Goal: Information Seeking & Learning: Learn about a topic

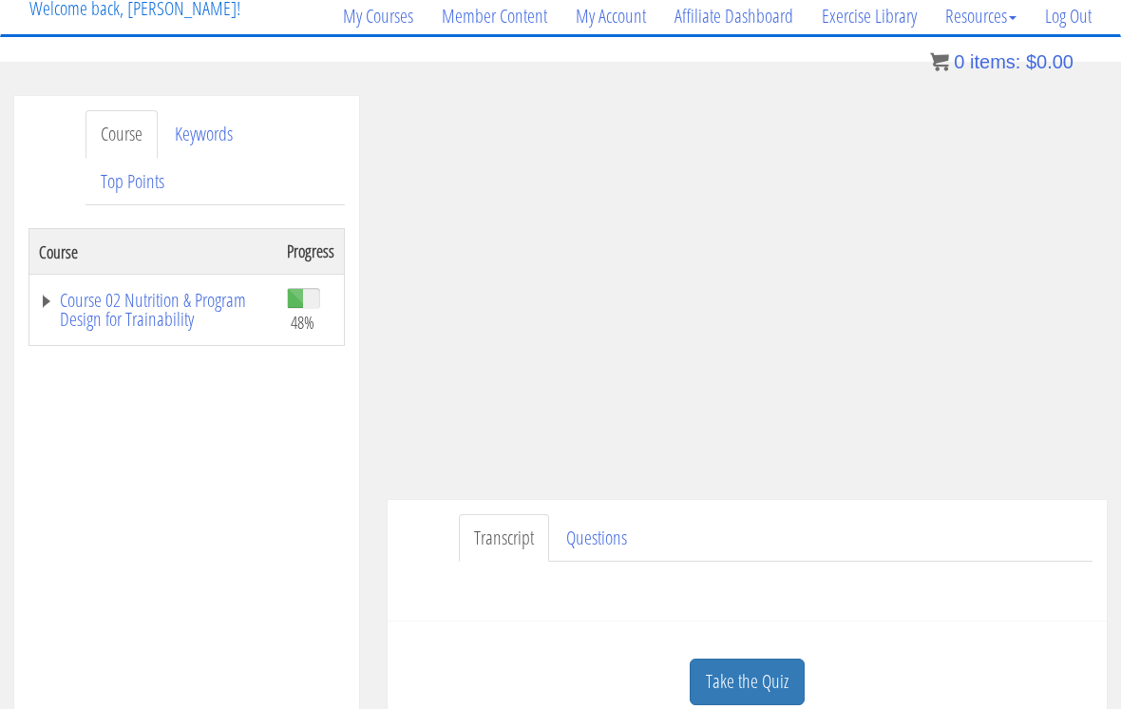
scroll to position [161, 0]
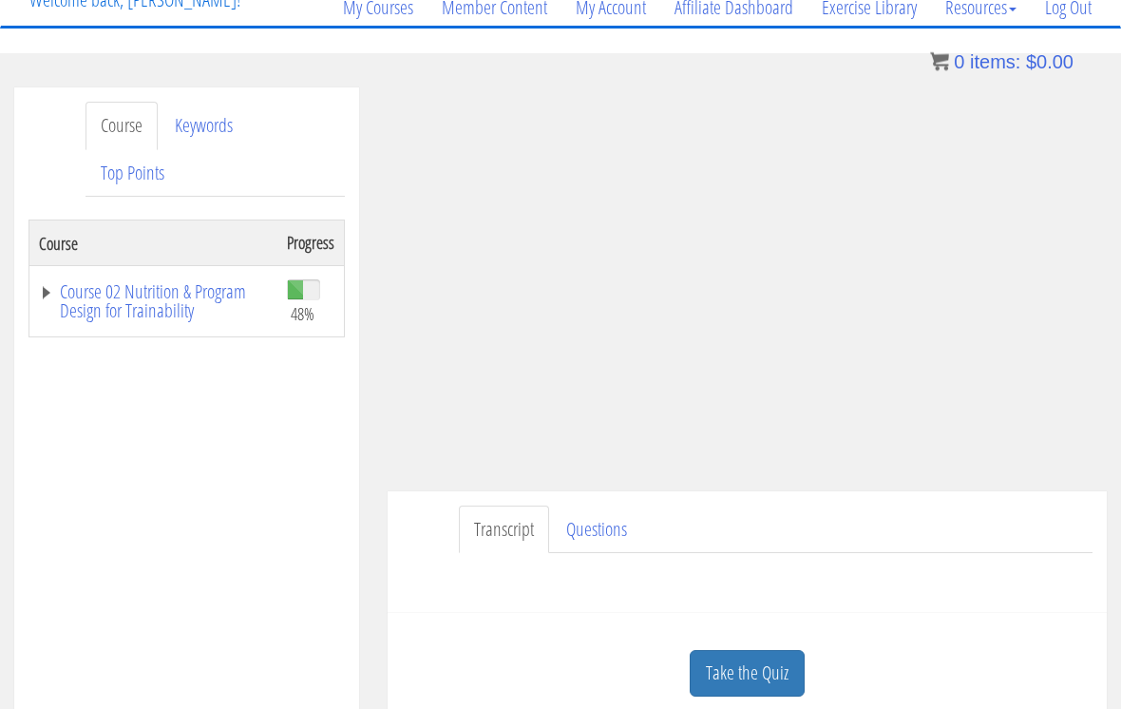
click at [745, 667] on link "Take the Quiz" at bounding box center [747, 674] width 115 height 47
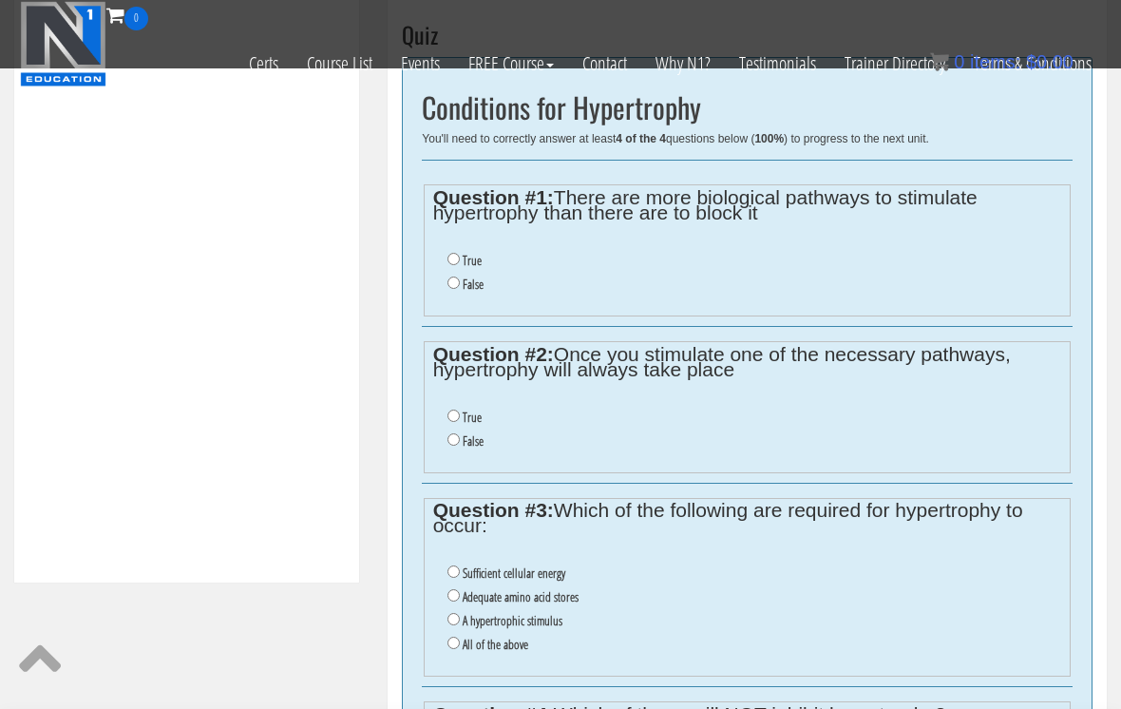
scroll to position [665, 0]
click at [457, 260] on input "True" at bounding box center [453, 260] width 12 height 12
radio input "true"
click at [460, 444] on input "False" at bounding box center [453, 440] width 12 height 12
radio input "true"
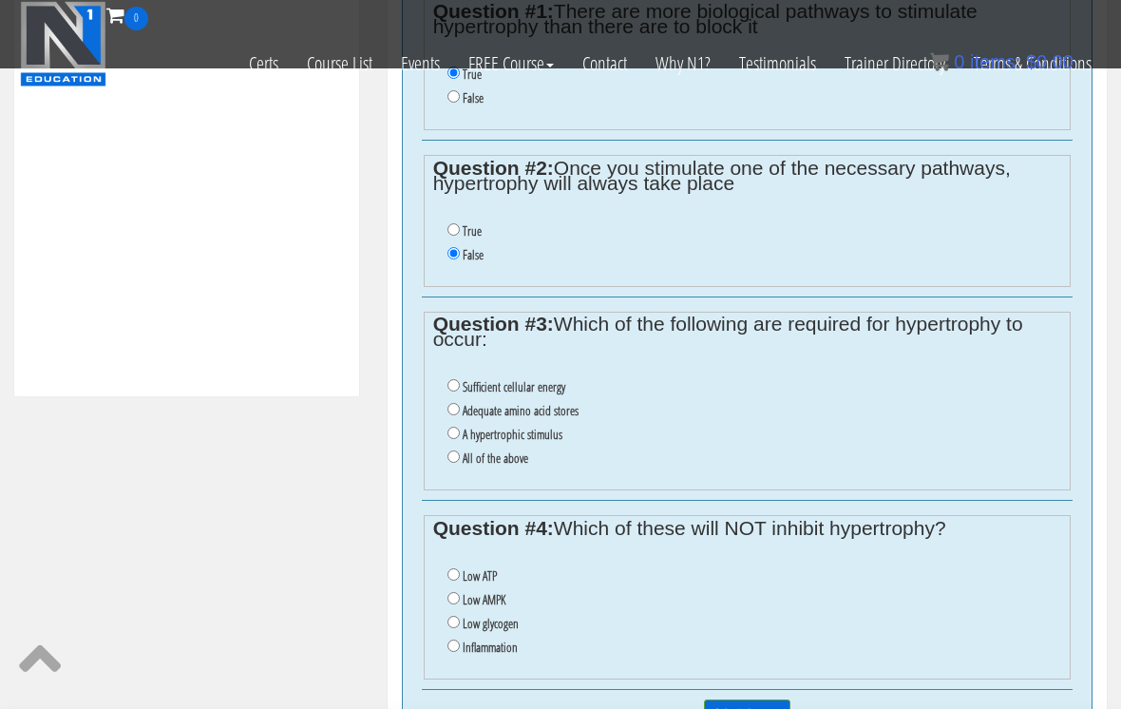
scroll to position [859, 0]
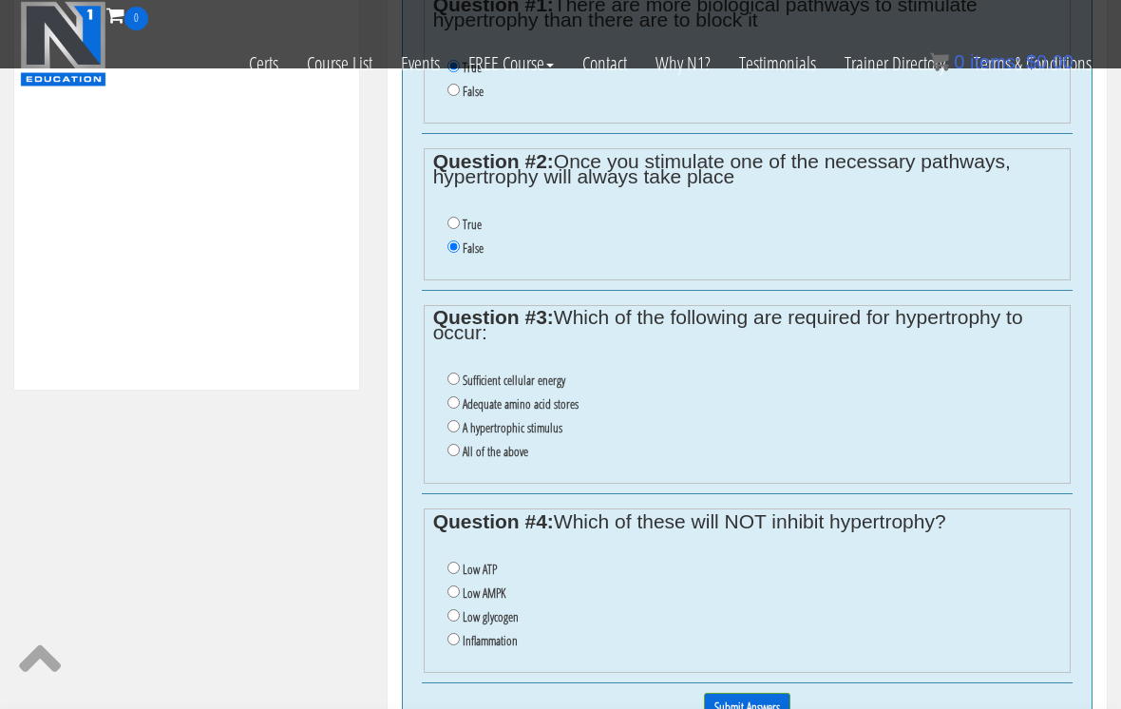
click at [457, 456] on input "All of the above" at bounding box center [453, 450] width 12 height 12
radio input "true"
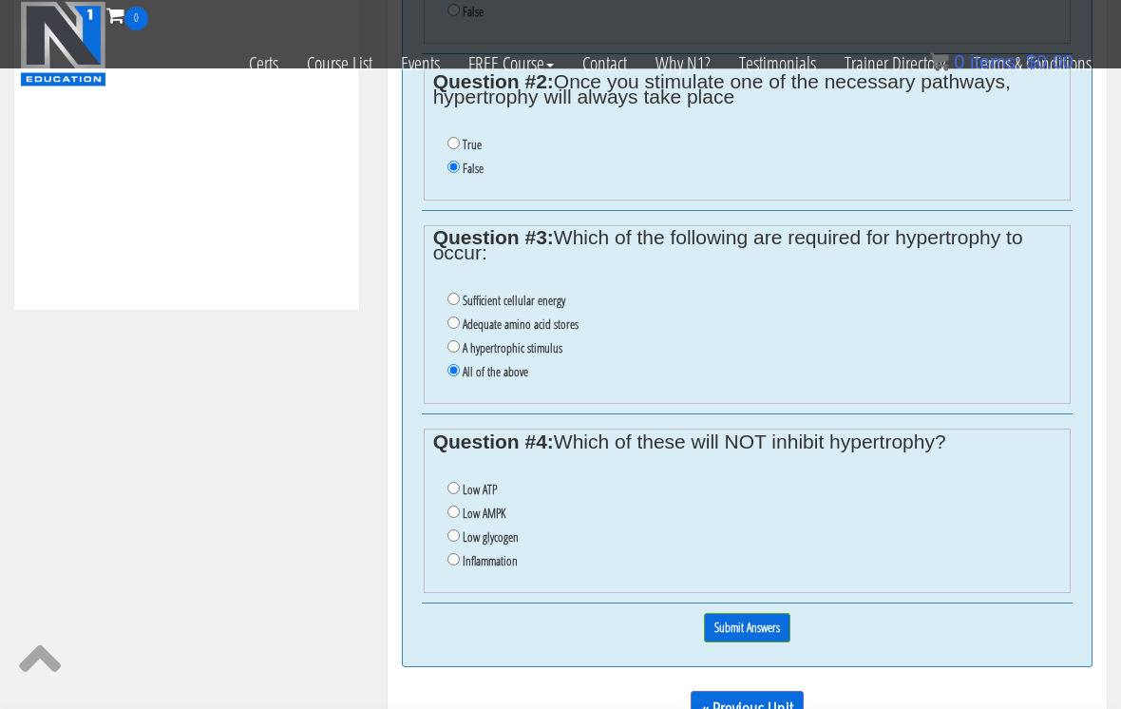
scroll to position [939, 0]
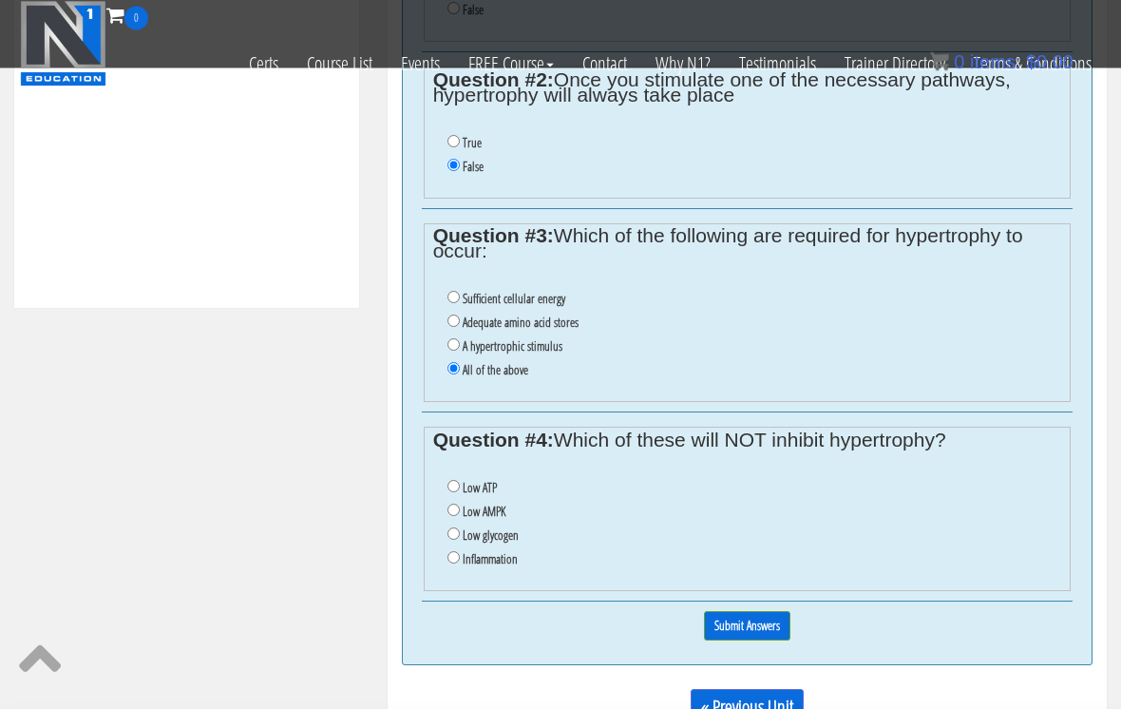
click at [457, 517] on input "Low AMPK" at bounding box center [453, 510] width 12 height 12
radio input "true"
click at [727, 640] on input "Submit Answers" at bounding box center [747, 625] width 86 height 29
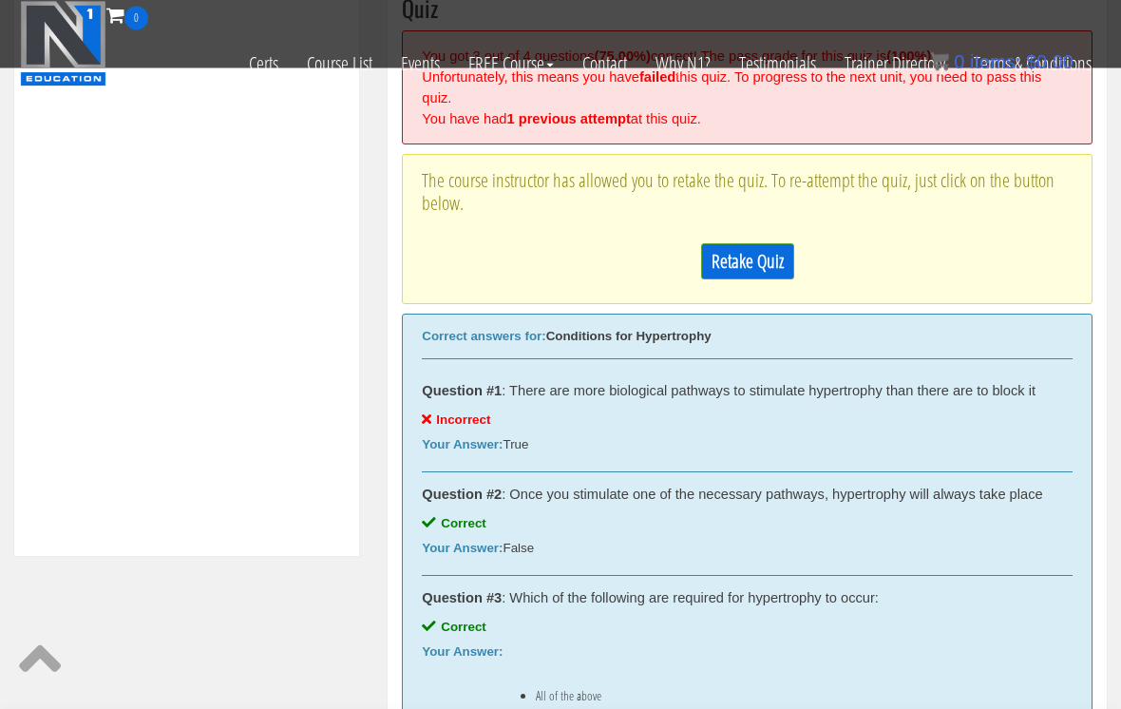
scroll to position [692, 0]
click at [708, 260] on link "Retake Quiz" at bounding box center [747, 261] width 93 height 36
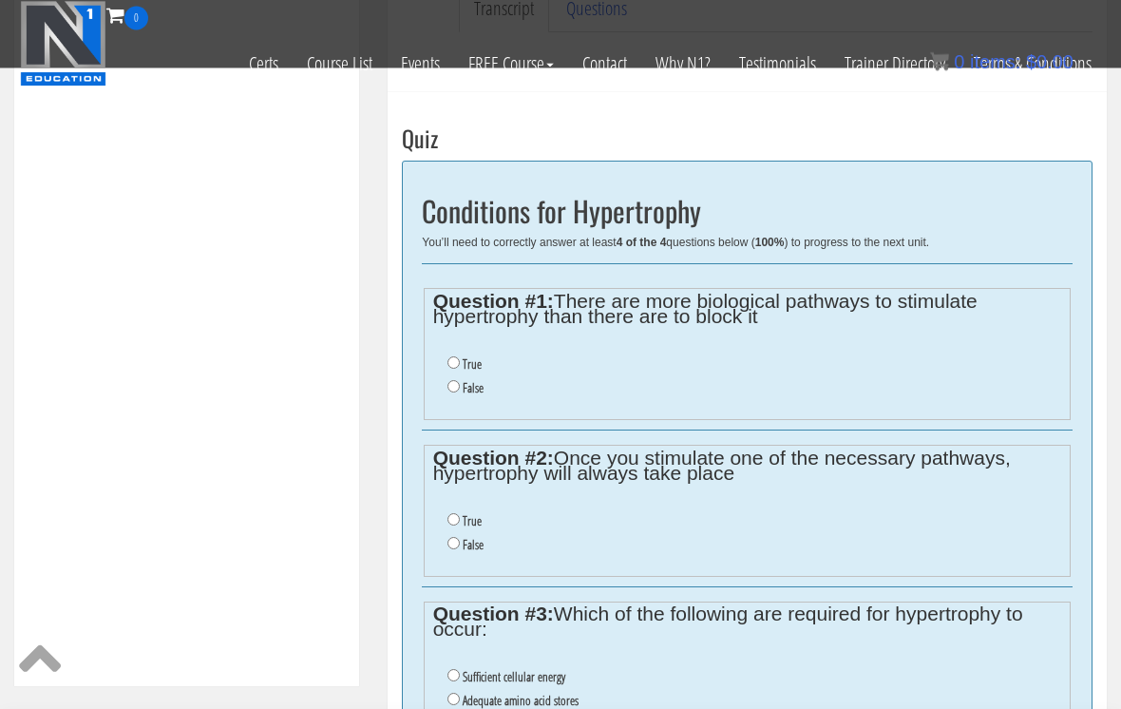
scroll to position [561, 0]
click at [460, 389] on input "False" at bounding box center [453, 387] width 12 height 12
radio input "true"
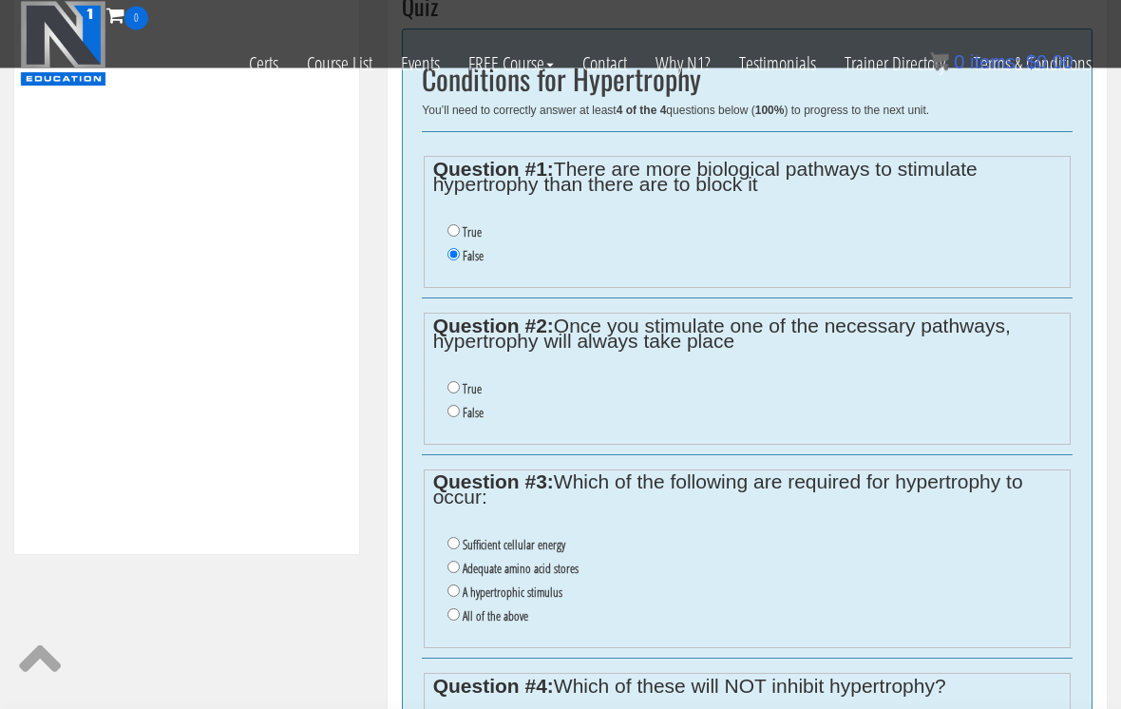
scroll to position [694, 0]
click at [458, 415] on input "False" at bounding box center [453, 411] width 12 height 12
radio input "true"
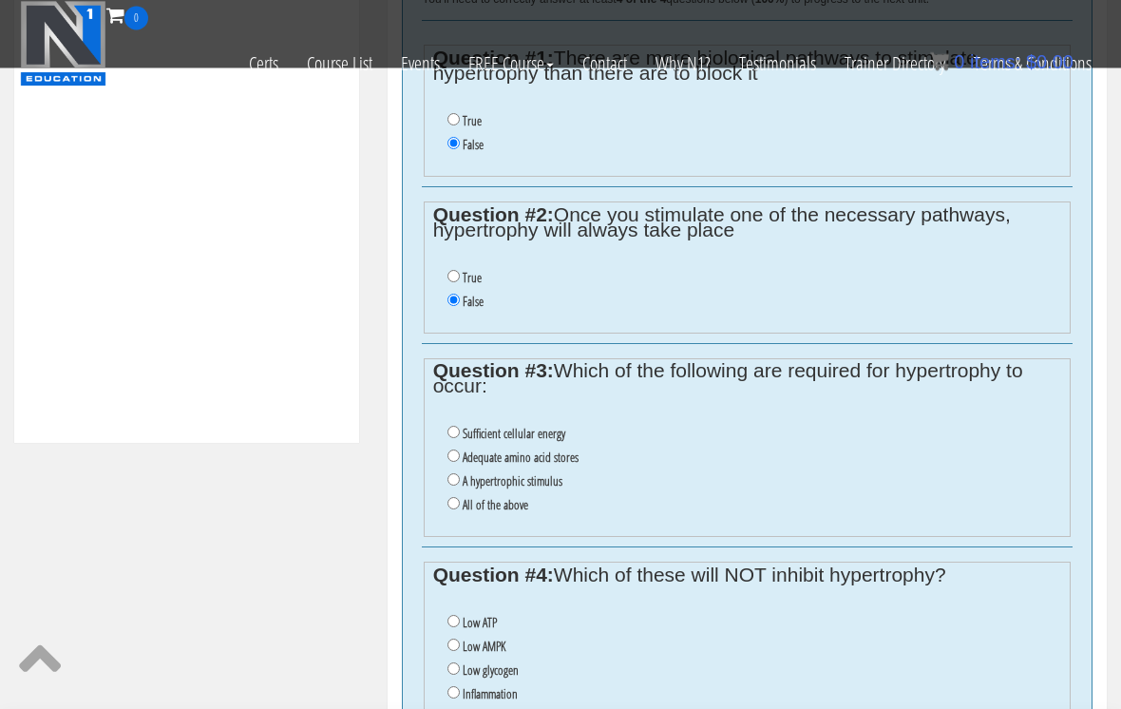
scroll to position [811, 0]
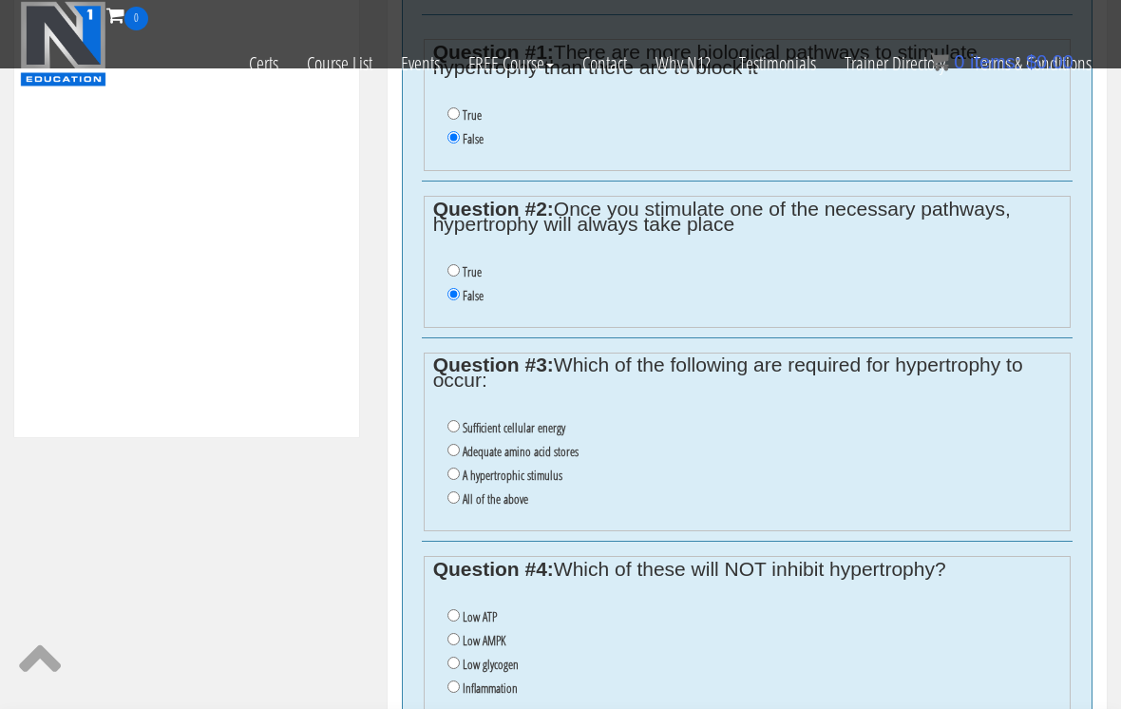
click at [450, 501] on input "All of the above" at bounding box center [453, 497] width 12 height 12
radio input "true"
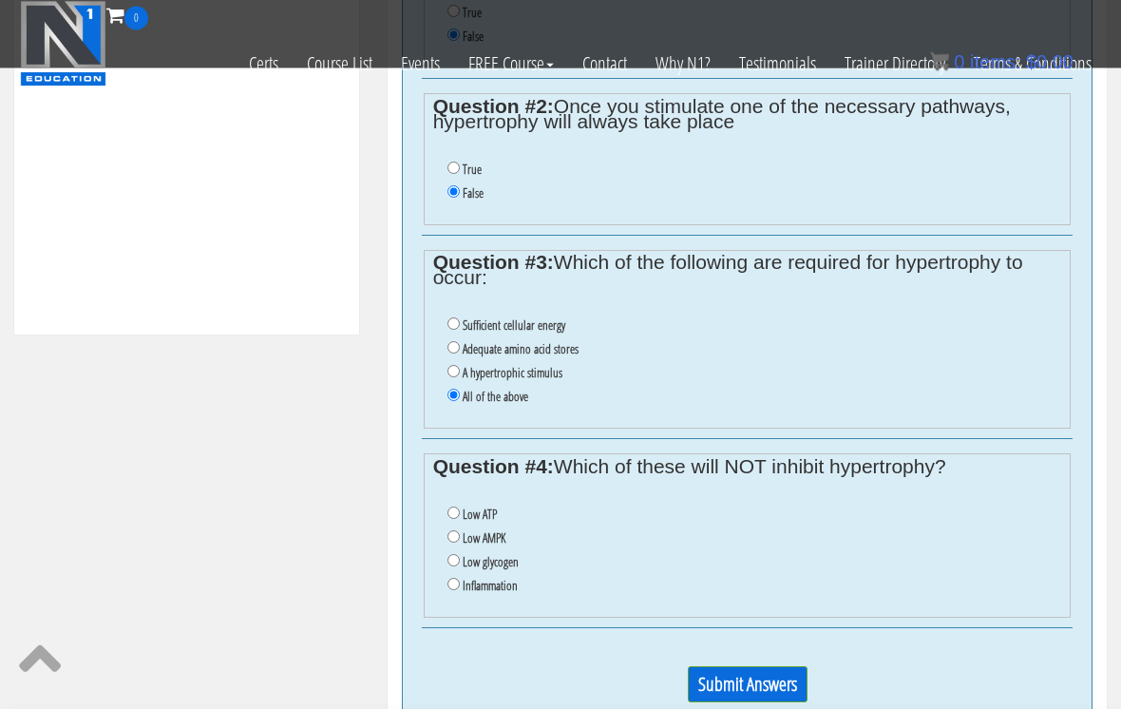
scroll to position [915, 0]
click at [449, 540] on input "Low AMPK" at bounding box center [453, 535] width 12 height 12
radio input "true"
click at [704, 685] on input "Submit Answers" at bounding box center [748, 683] width 120 height 36
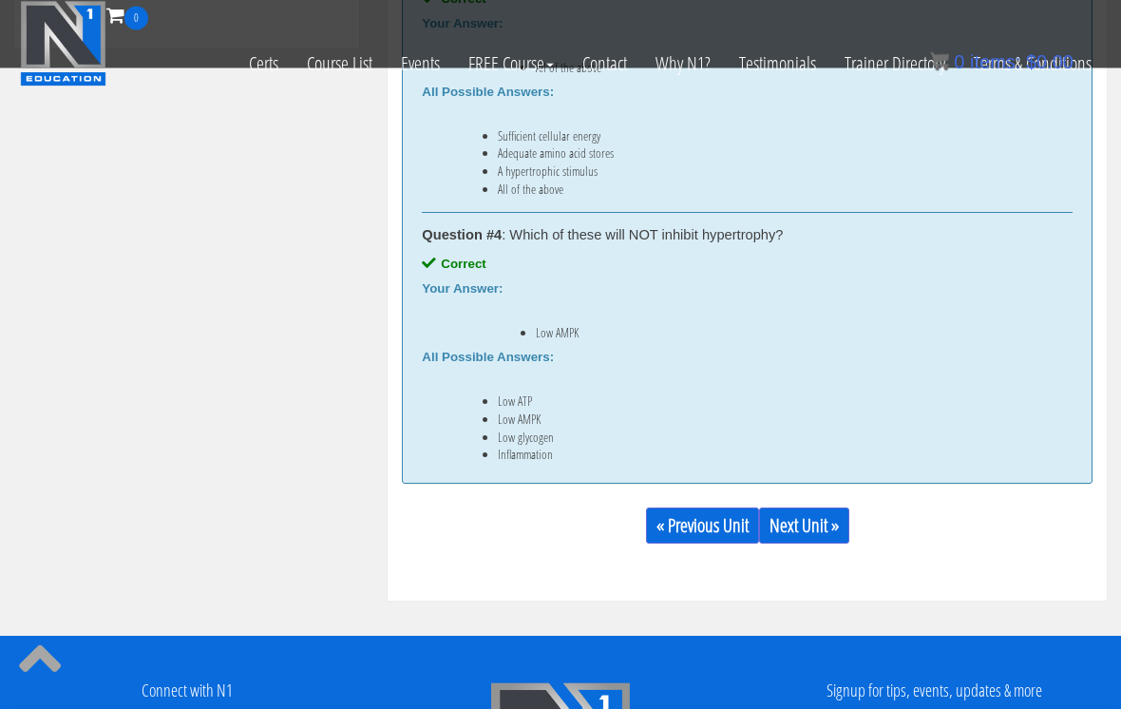
scroll to position [1217, 0]
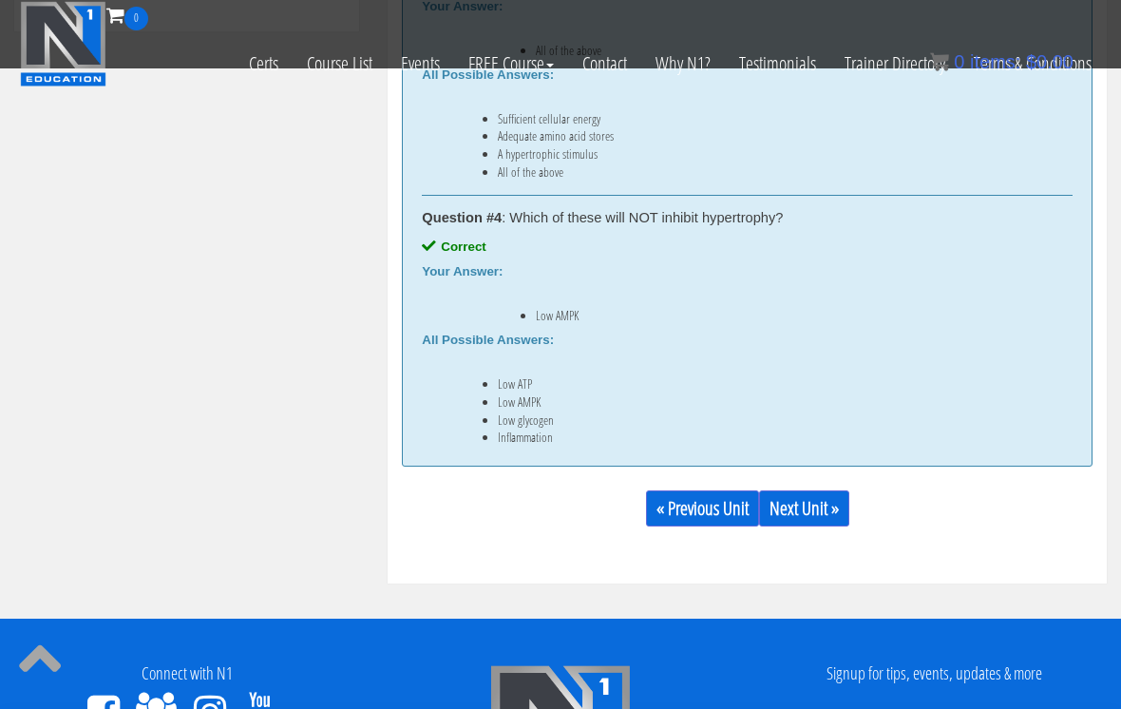
click at [807, 497] on link "Next Unit »" at bounding box center [804, 508] width 90 height 36
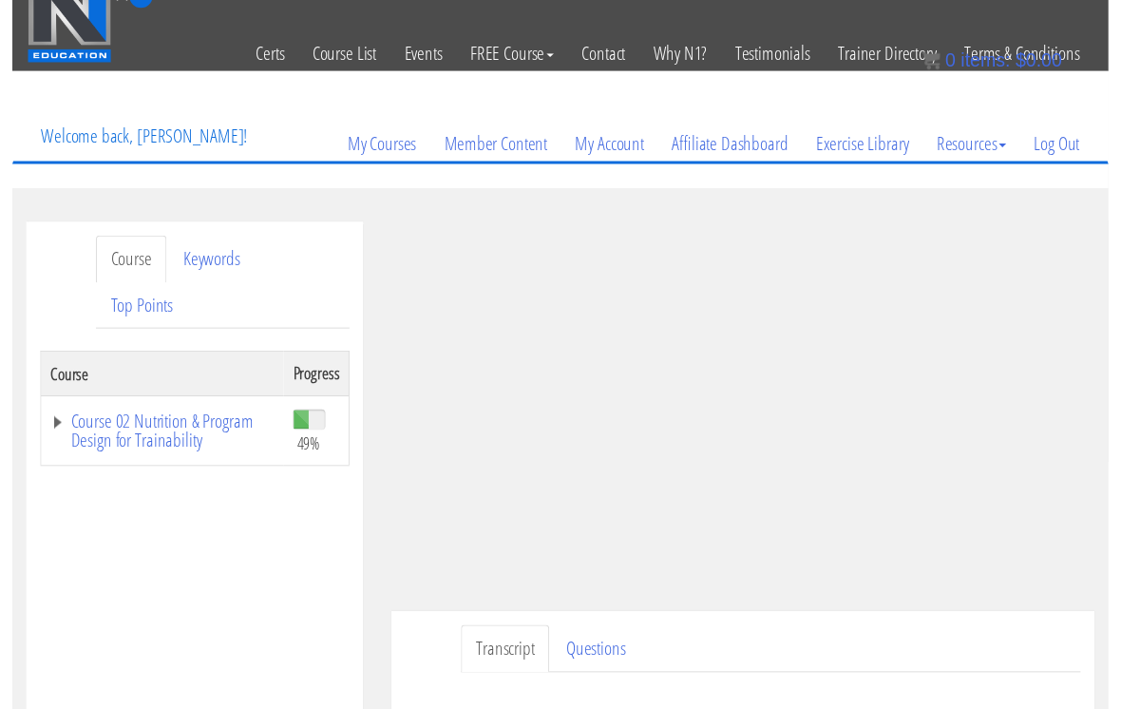
scroll to position [217, 0]
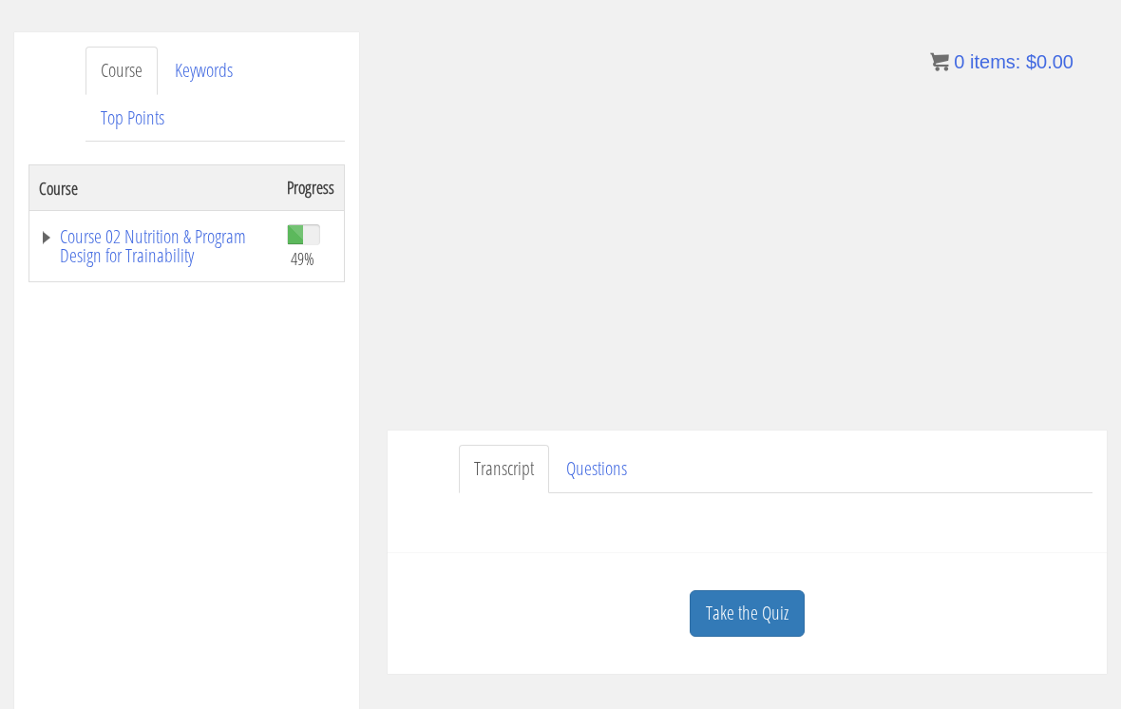
click at [739, 609] on link "Take the Quiz" at bounding box center [747, 613] width 115 height 47
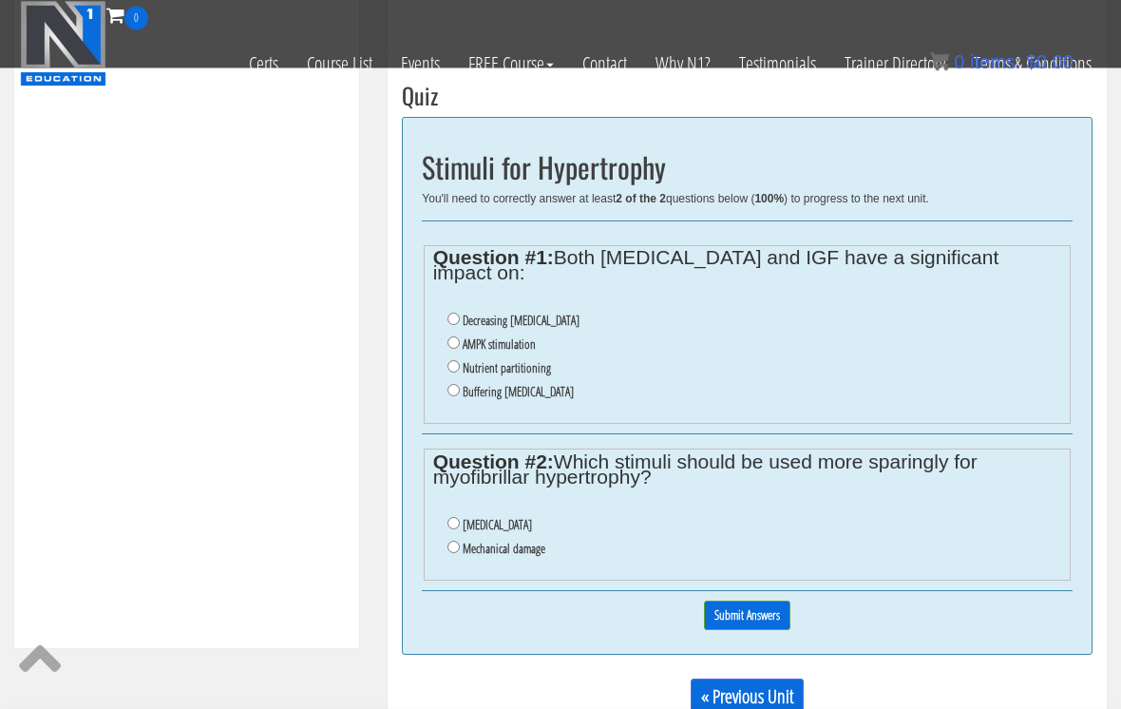
scroll to position [606, 0]
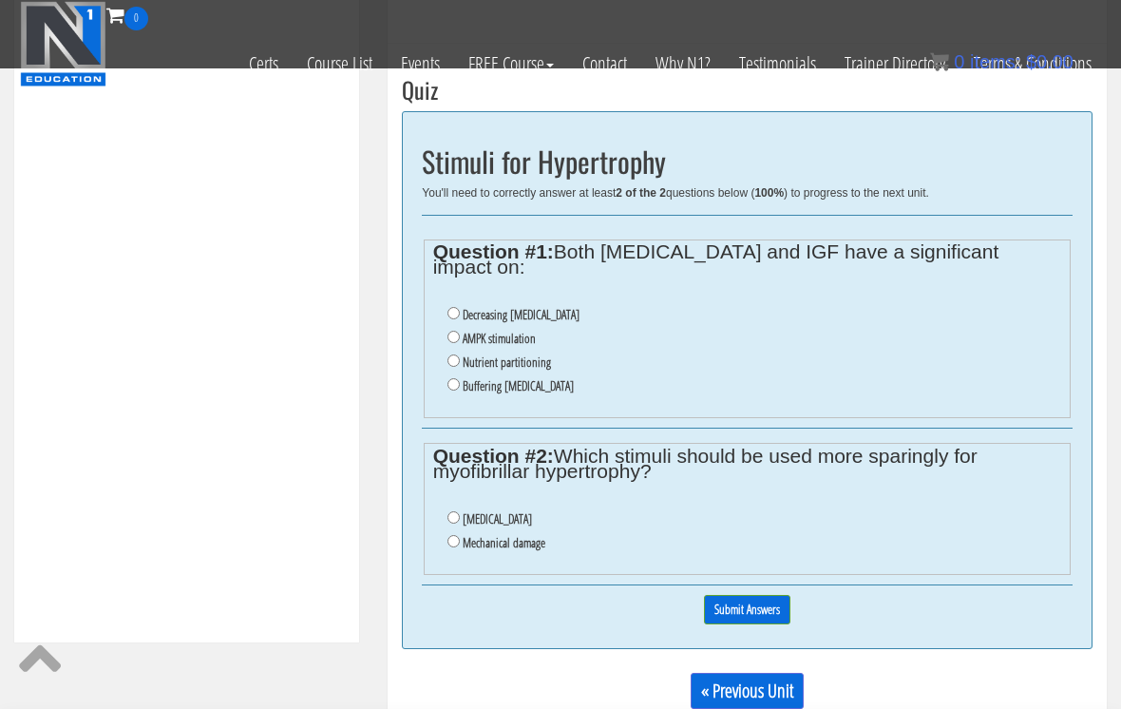
click at [452, 331] on input "AMPK stimulation" at bounding box center [453, 337] width 12 height 12
radio input "true"
click at [492, 535] on label "Mechanical damage" at bounding box center [504, 542] width 83 height 15
click at [460, 535] on input "Mechanical damage" at bounding box center [453, 541] width 12 height 12
radio input "true"
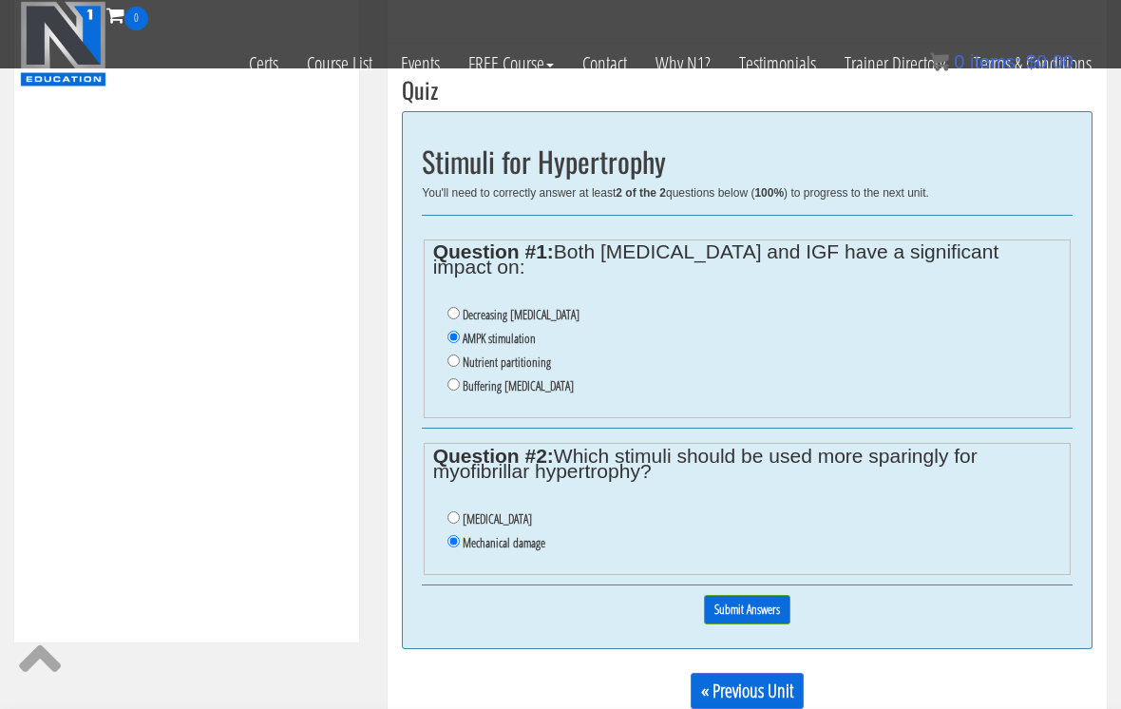
click at [730, 600] on input "Submit Answers" at bounding box center [747, 609] width 86 height 29
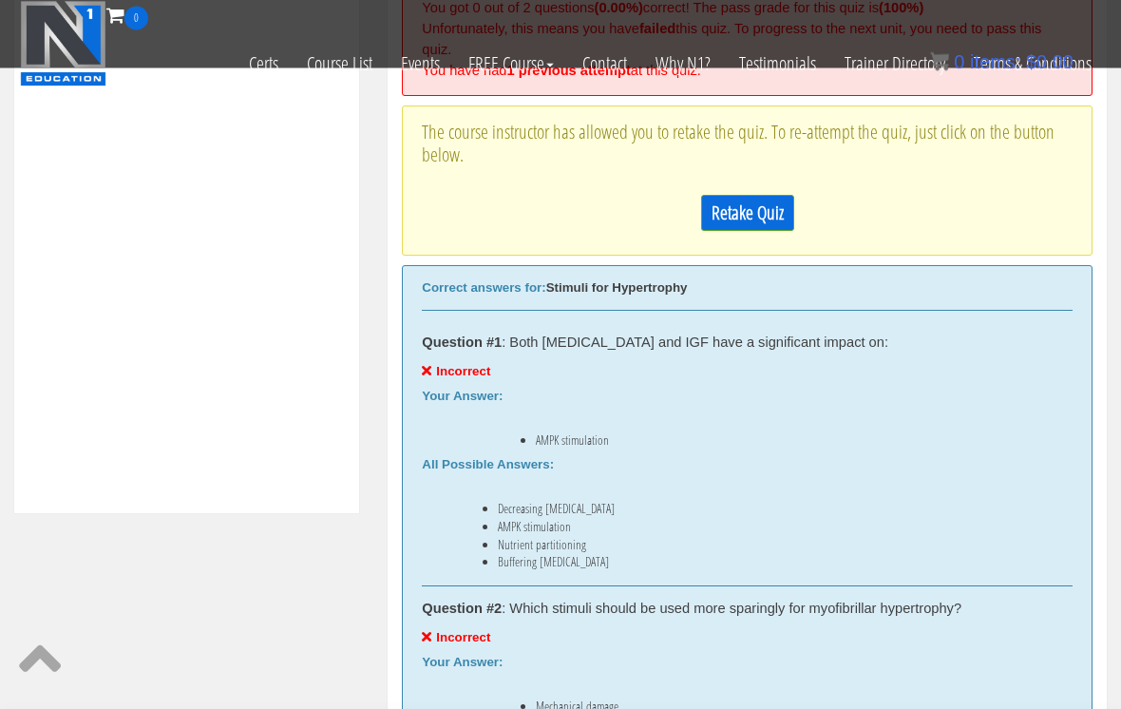
scroll to position [735, 0]
click at [783, 211] on link "Retake Quiz" at bounding box center [747, 213] width 93 height 36
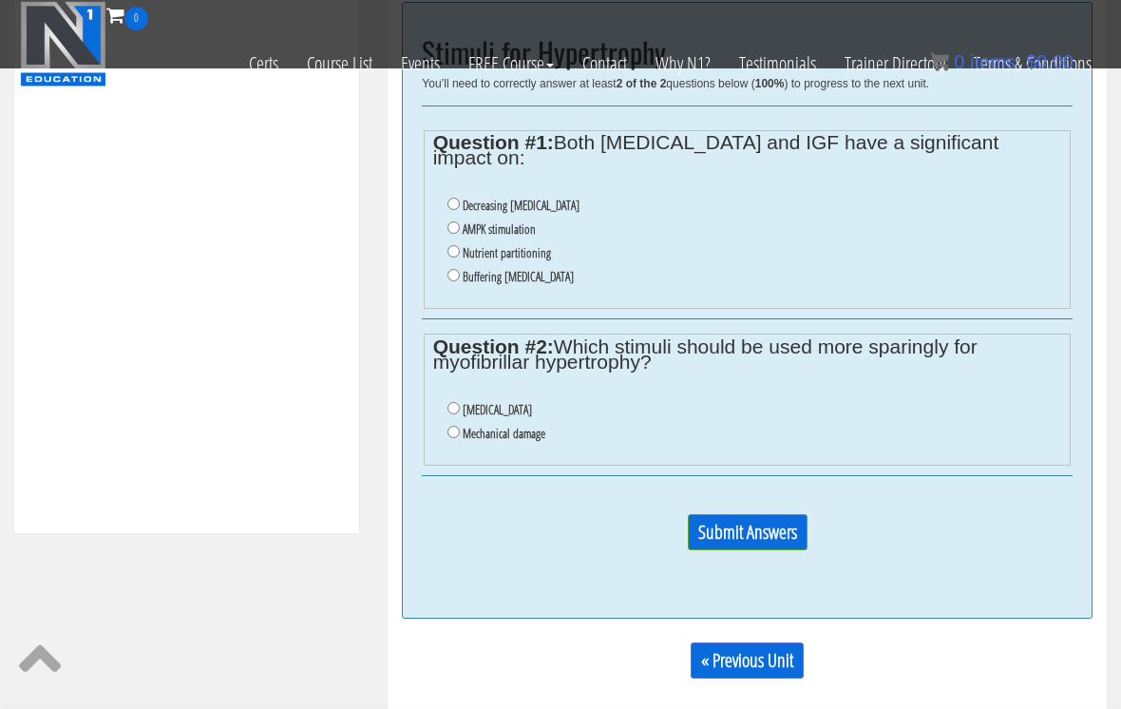
scroll to position [640, 0]
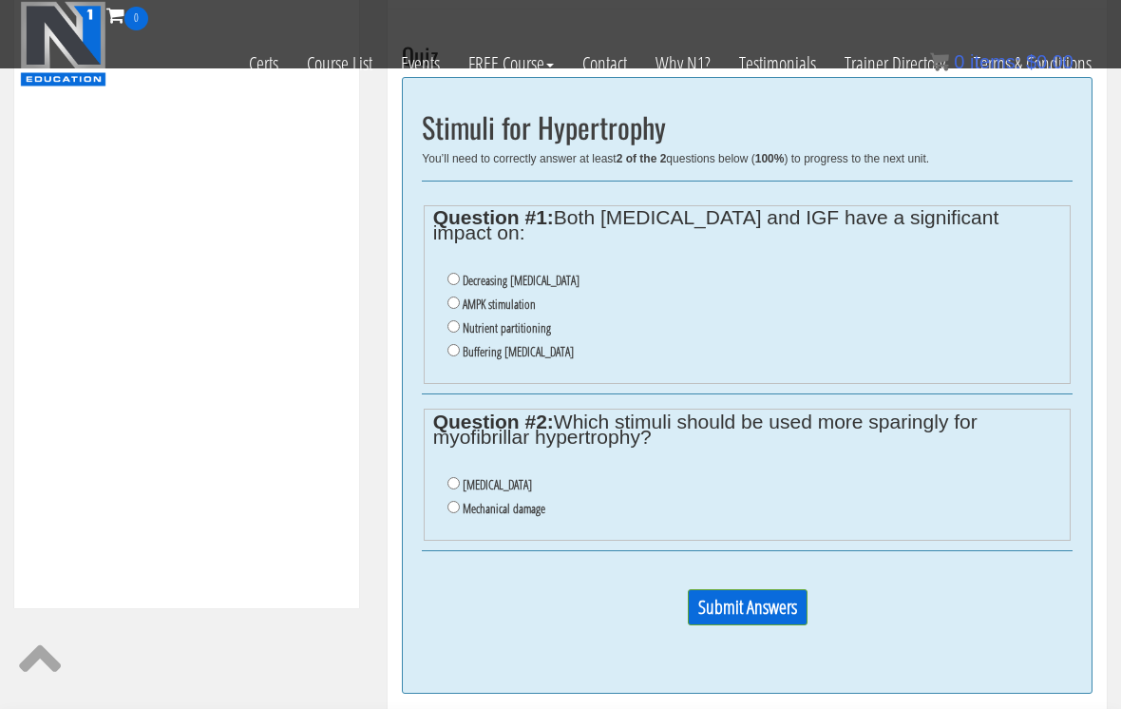
click at [531, 477] on label "Oxidative stress" at bounding box center [497, 484] width 69 height 15
click at [460, 477] on input "Oxidative stress" at bounding box center [453, 483] width 12 height 12
radio input "true"
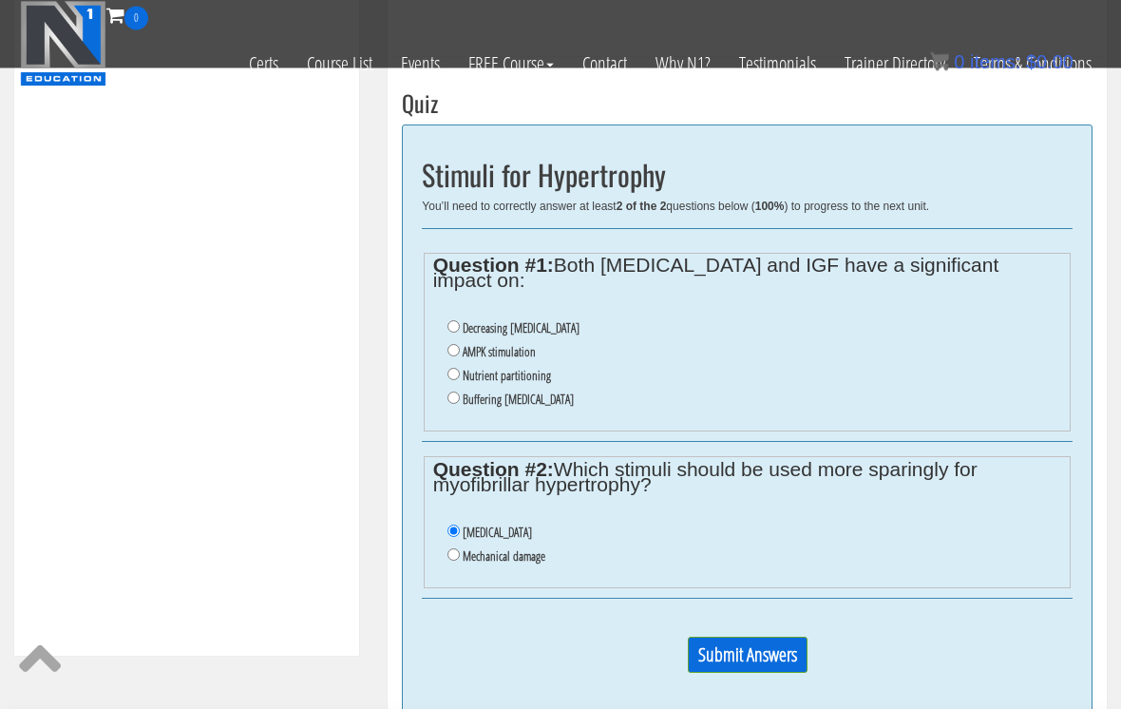
scroll to position [593, 0]
click at [543, 391] on label "Buffering lactic acid" at bounding box center [518, 398] width 111 height 15
click at [460, 391] on input "Buffering lactic acid" at bounding box center [453, 397] width 12 height 12
radio input "true"
click at [763, 641] on input "Submit Answers" at bounding box center [748, 654] width 120 height 36
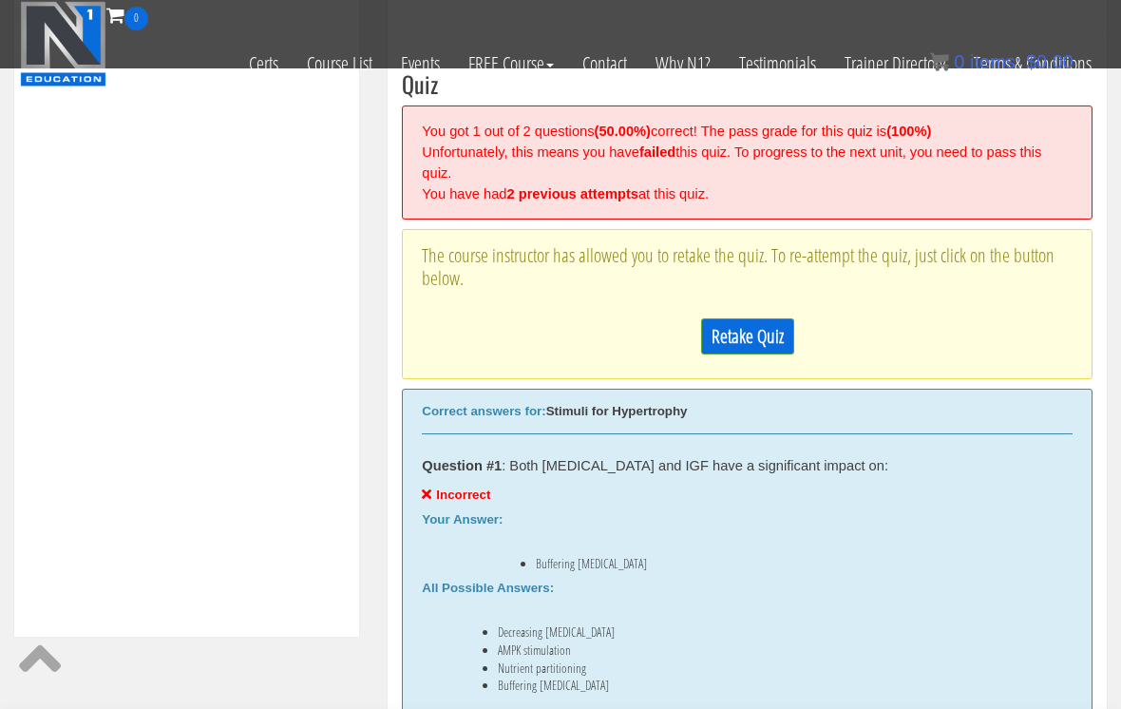
scroll to position [621, 0]
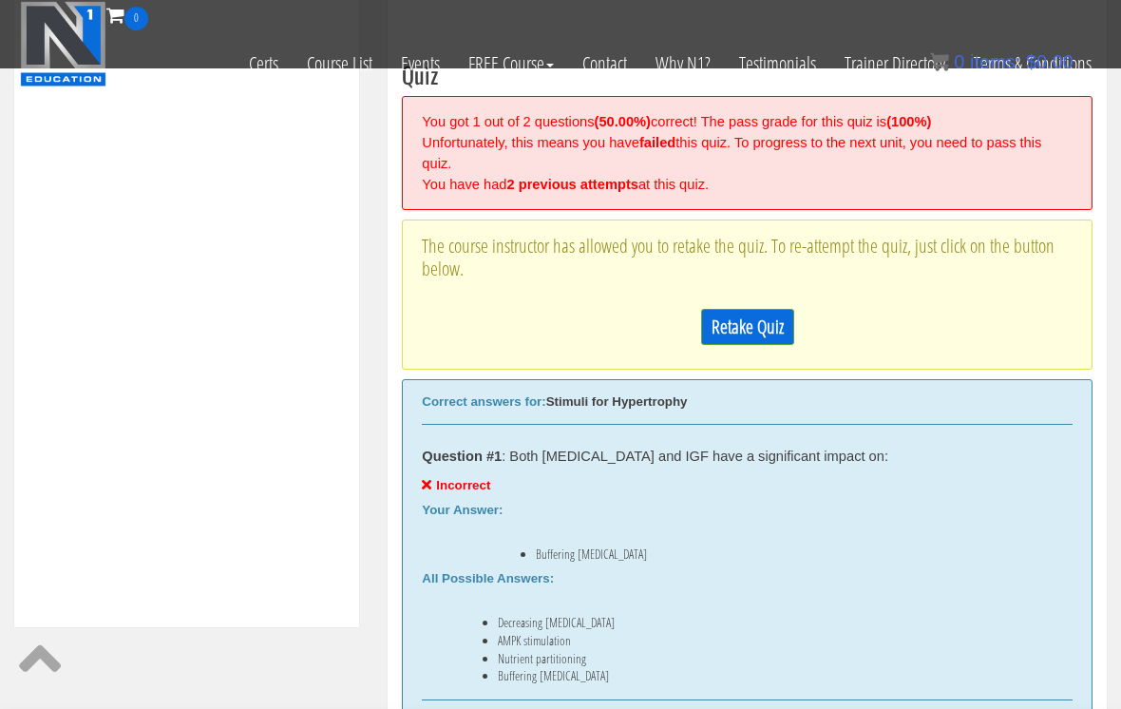
click at [765, 322] on link "Retake Quiz" at bounding box center [747, 327] width 93 height 36
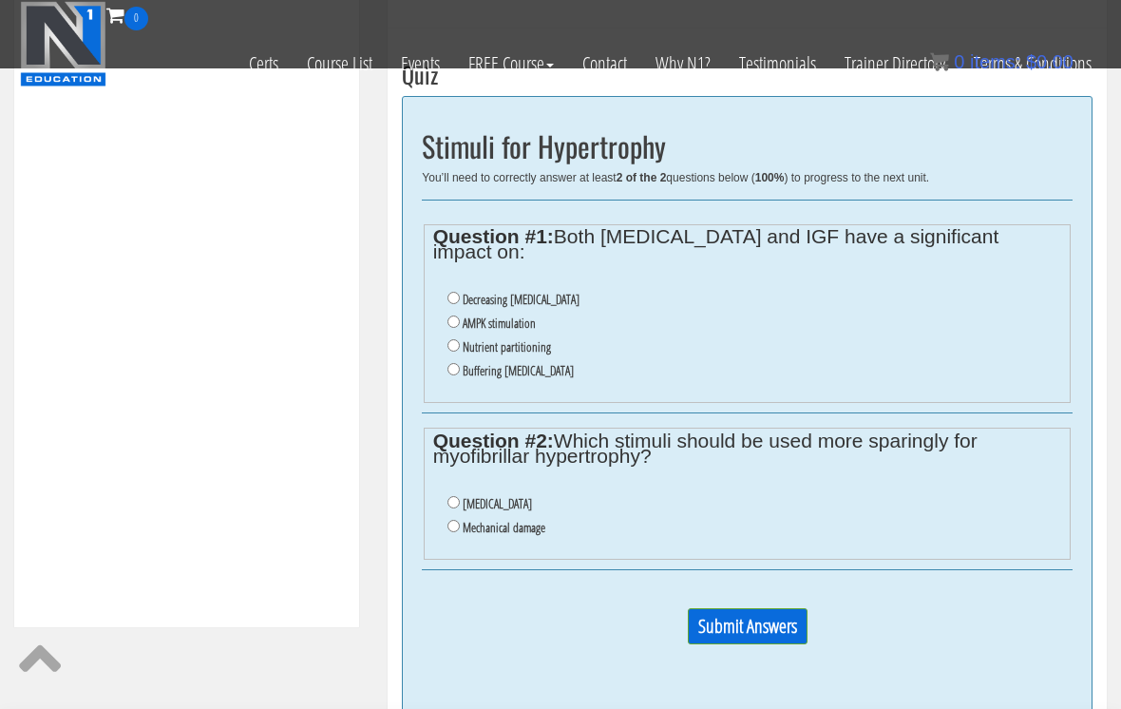
click at [530, 496] on label "Oxidative stress" at bounding box center [497, 503] width 69 height 15
click at [460, 496] on input "Oxidative stress" at bounding box center [453, 502] width 12 height 12
radio input "true"
click at [536, 315] on label "AMPK stimulation" at bounding box center [499, 322] width 73 height 15
click at [460, 315] on input "AMPK stimulation" at bounding box center [453, 321] width 12 height 12
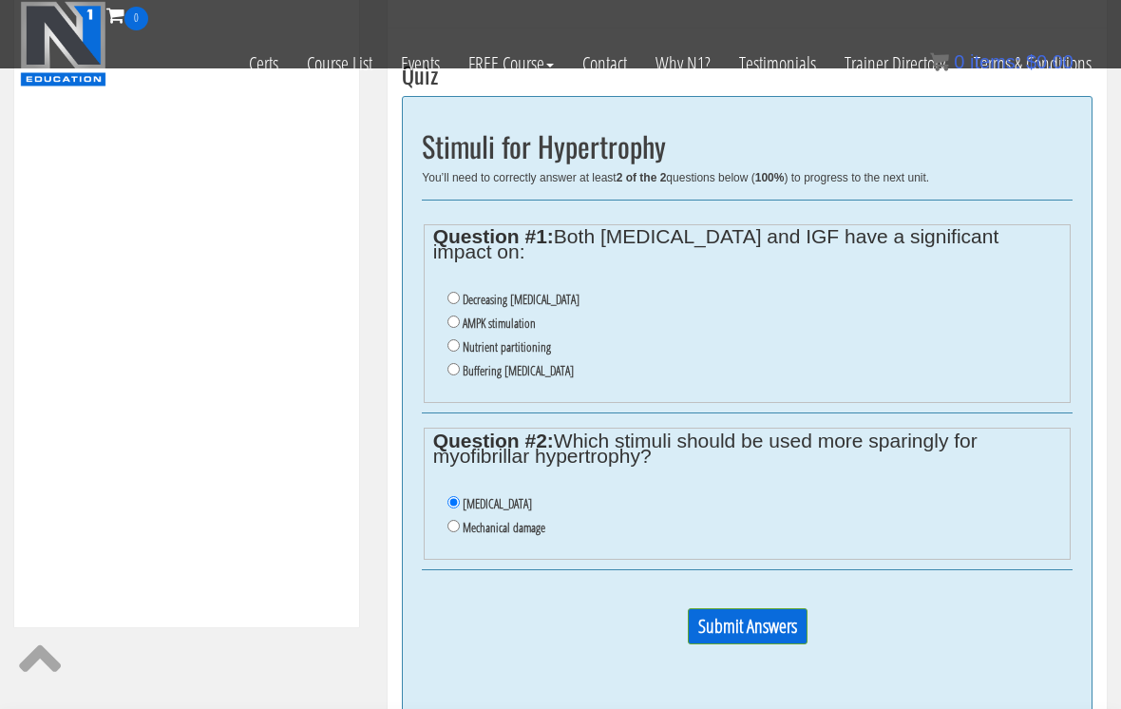
radio input "true"
click at [588, 288] on li "Decreasing oxidative stress" at bounding box center [754, 300] width 615 height 24
click at [579, 292] on label "Decreasing oxidative stress" at bounding box center [521, 299] width 117 height 15
click at [460, 292] on input "Decreasing oxidative stress" at bounding box center [453, 298] width 12 height 12
radio input "true"
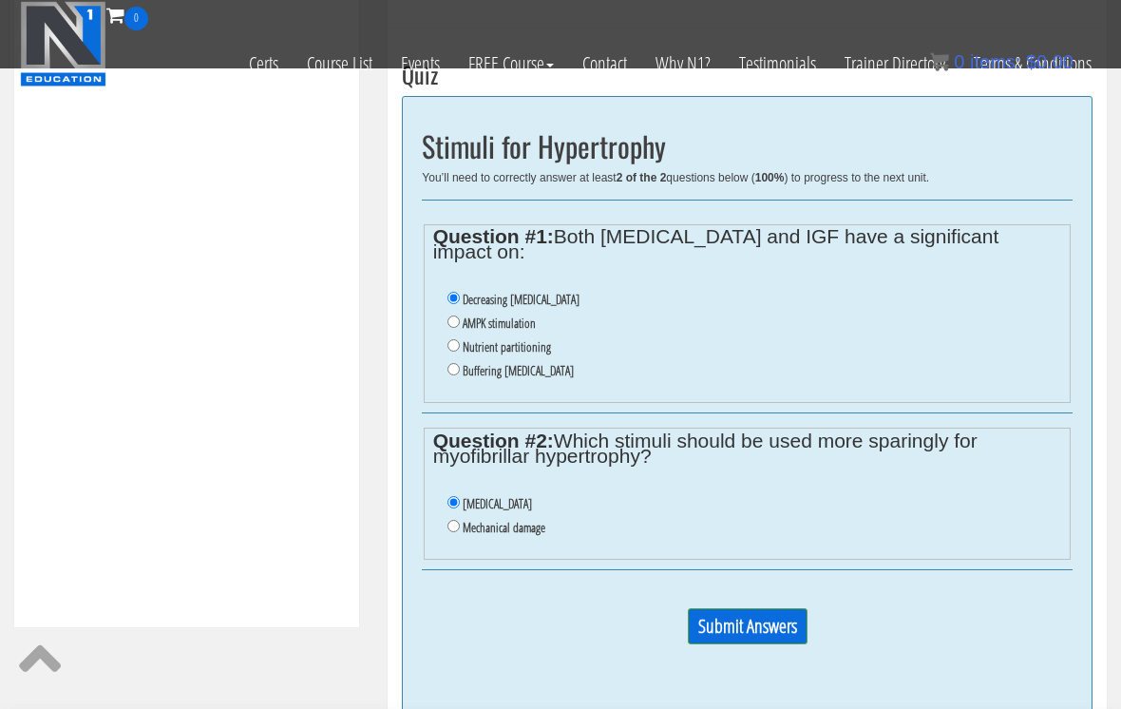
click at [779, 614] on input "Submit Answers" at bounding box center [748, 626] width 120 height 36
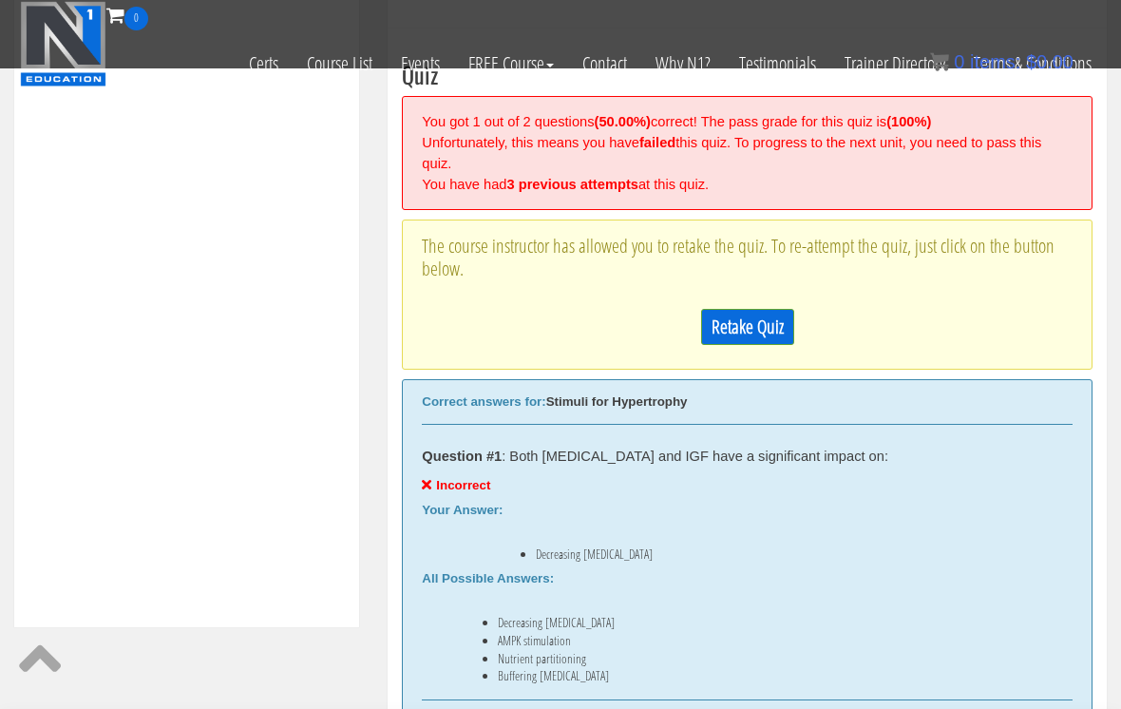
click at [777, 326] on link "Retake Quiz" at bounding box center [747, 327] width 93 height 36
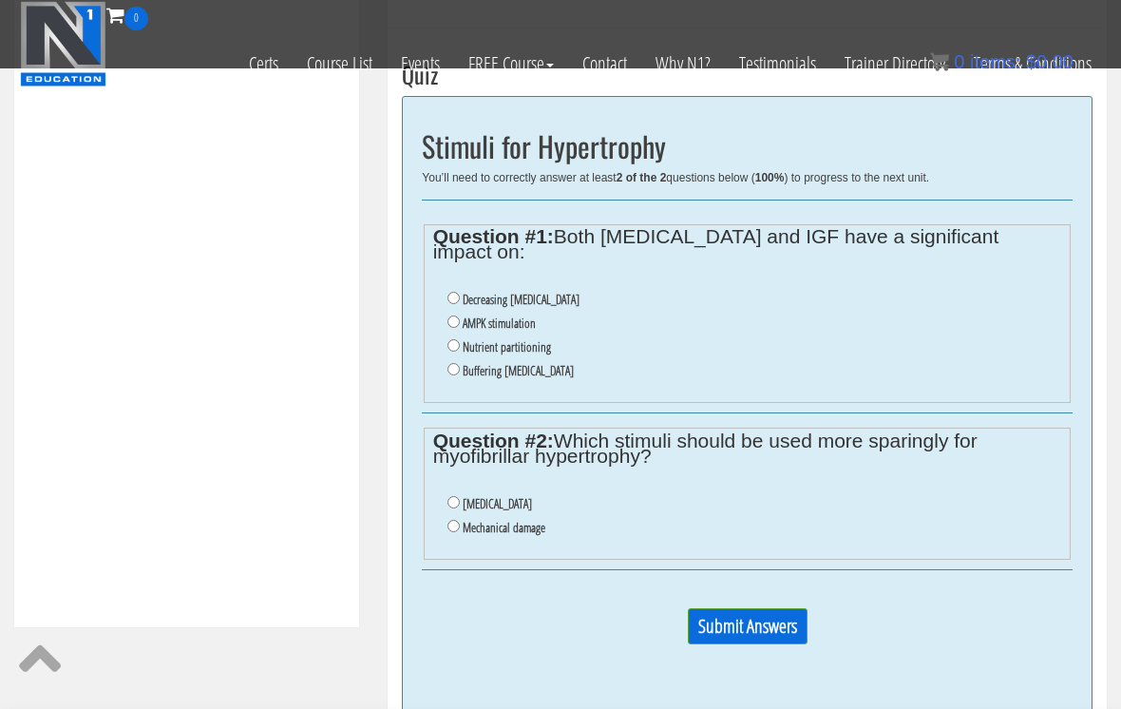
click at [528, 496] on label "Oxidative stress" at bounding box center [497, 503] width 69 height 15
click at [460, 496] on input "Oxidative stress" at bounding box center [453, 502] width 12 height 12
radio input "true"
click at [548, 339] on label "Nutrient partitioning" at bounding box center [507, 346] width 88 height 15
click at [460, 339] on input "Nutrient partitioning" at bounding box center [453, 345] width 12 height 12
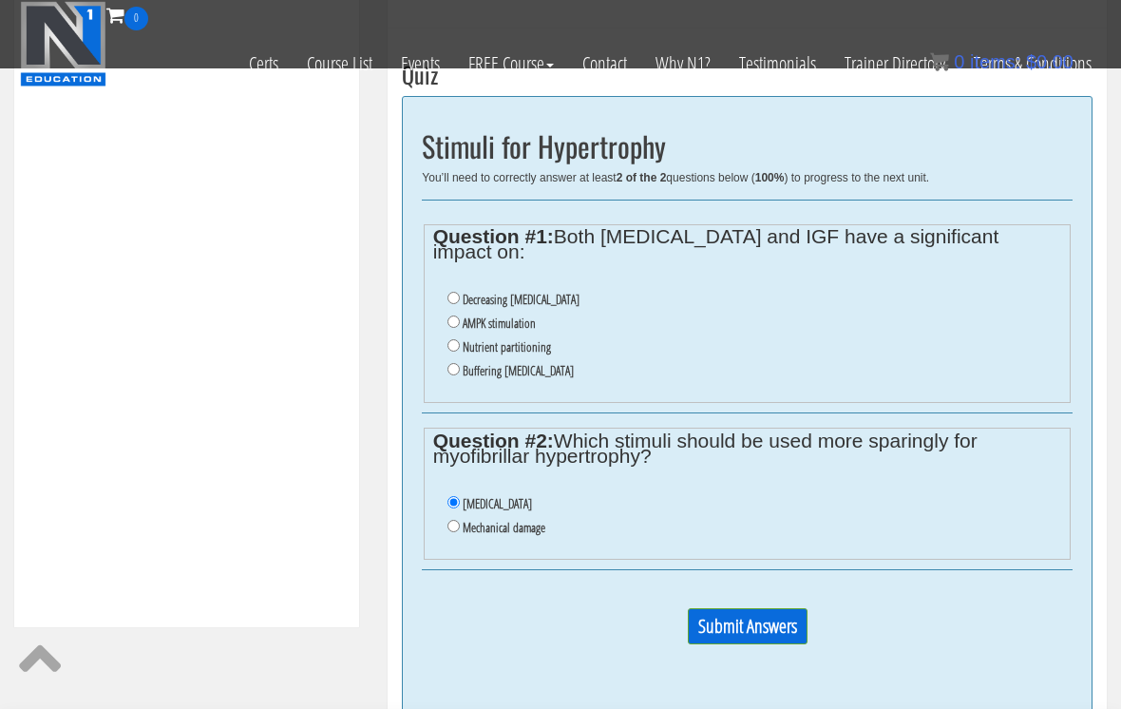
radio input "true"
click at [784, 623] on input "Submit Answers" at bounding box center [748, 626] width 120 height 36
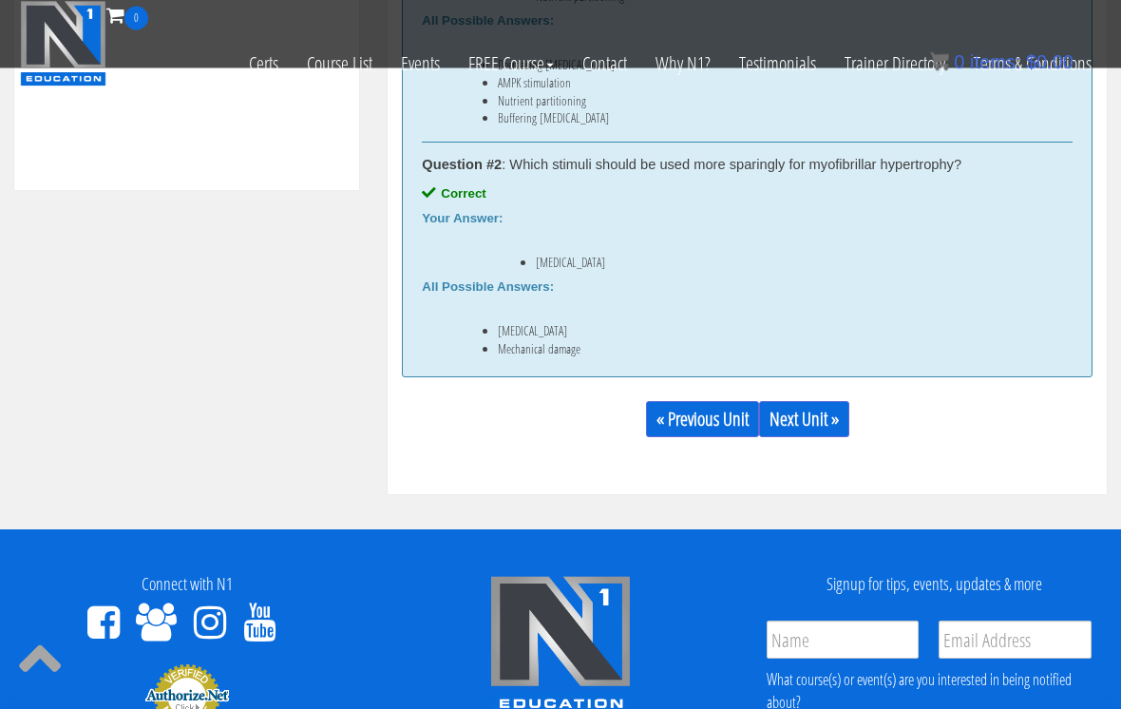
scroll to position [1058, 0]
click at [811, 433] on link "Next Unit »" at bounding box center [804, 419] width 90 height 36
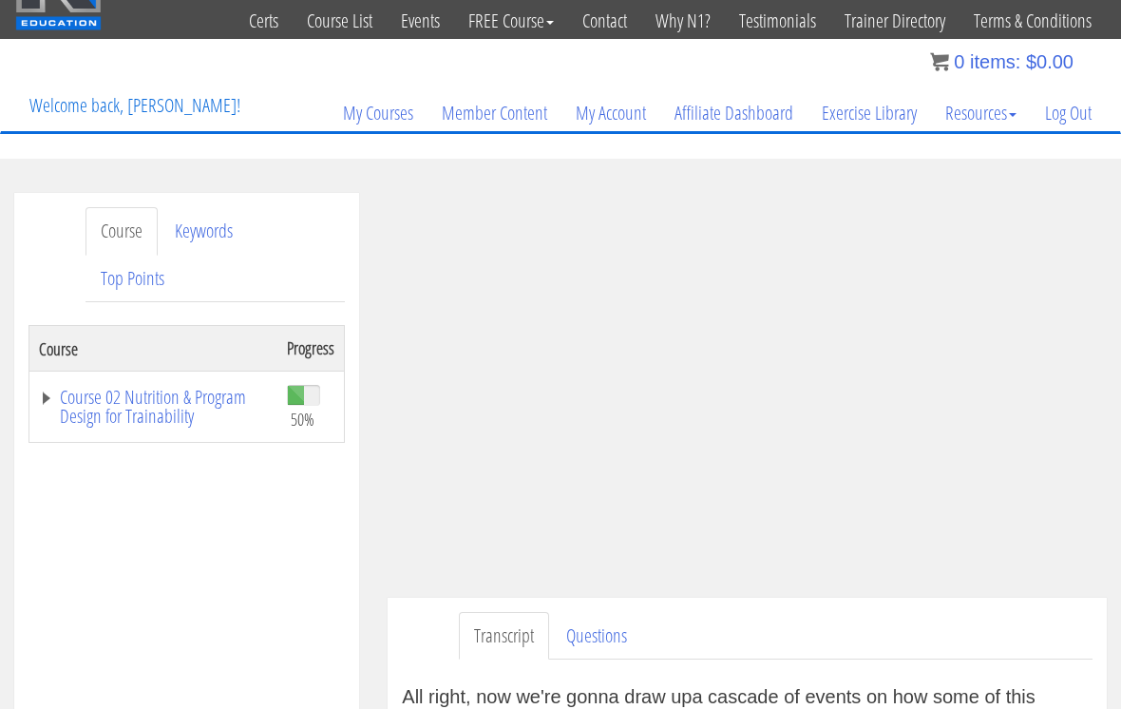
scroll to position [130, 0]
